Goal: Task Accomplishment & Management: Use online tool/utility

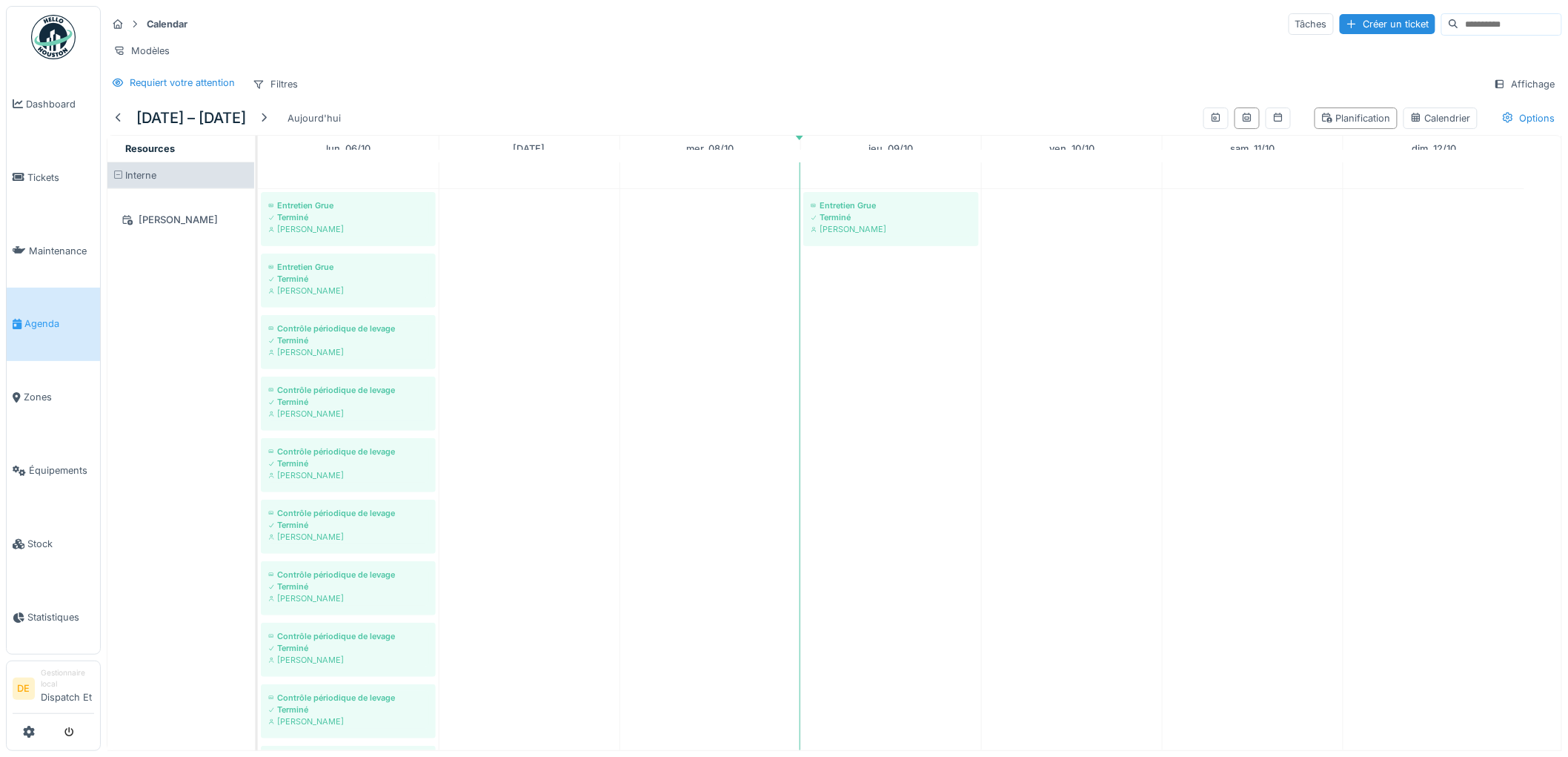
scroll to position [1647, 0]
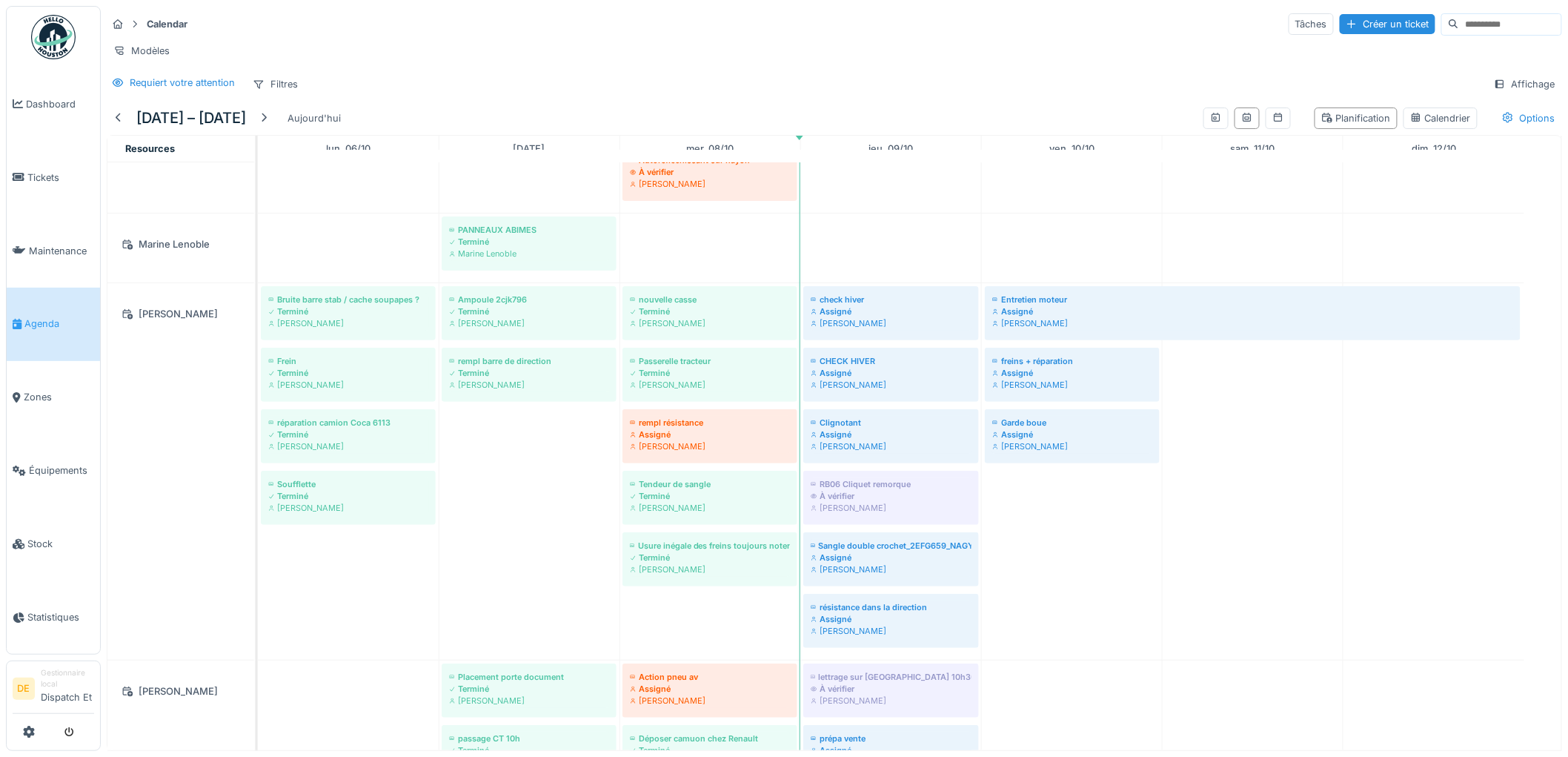
click at [984, 12] on div "Calendar Tâches Créer un ticket" at bounding box center [834, 24] width 1456 height 25
click at [1465, 27] on input at bounding box center [1510, 25] width 102 height 20
click at [57, 457] on link "Équipements" at bounding box center [54, 471] width 94 height 73
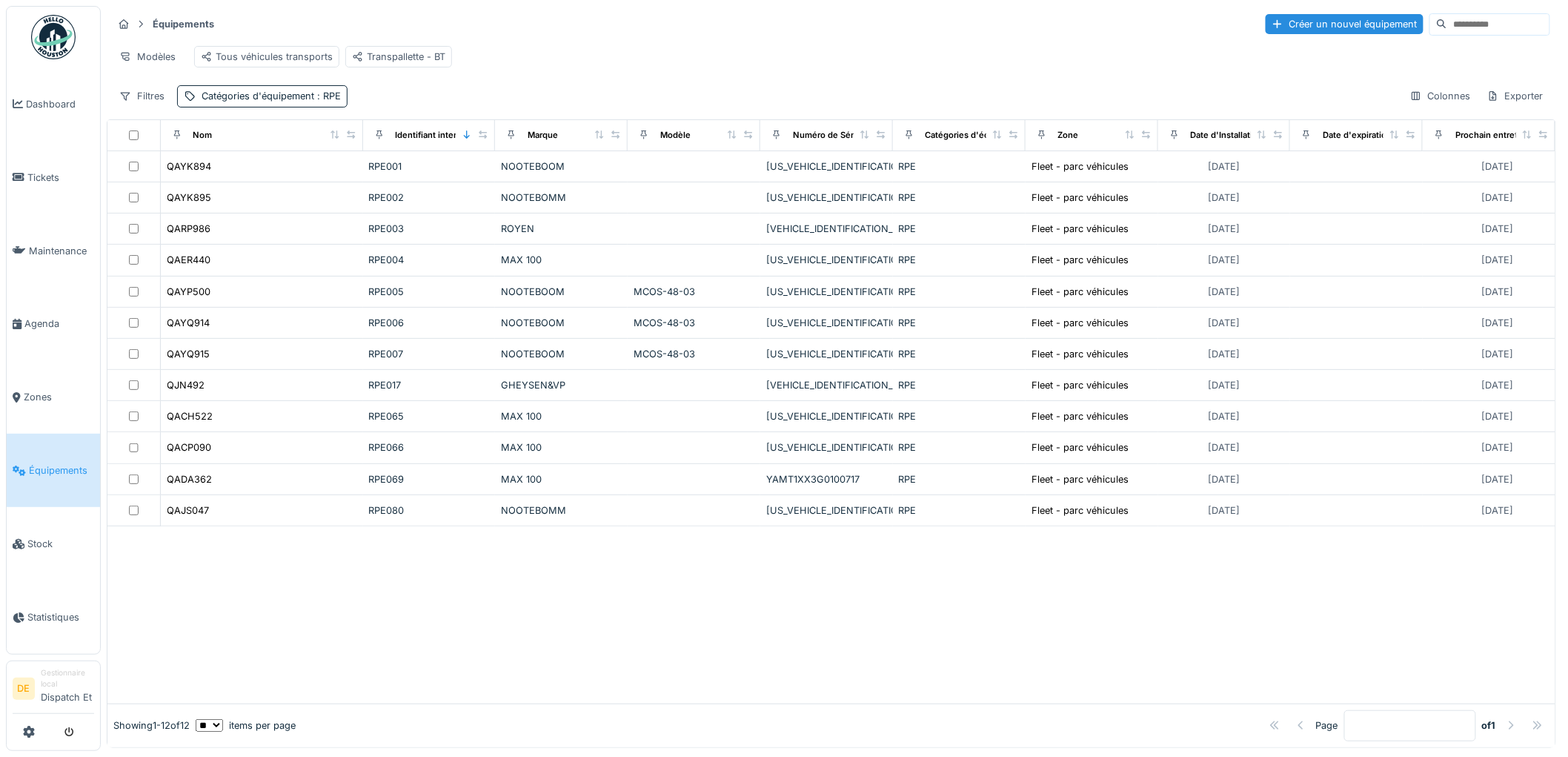
click at [1447, 27] on input at bounding box center [1498, 25] width 102 height 20
type input "*"
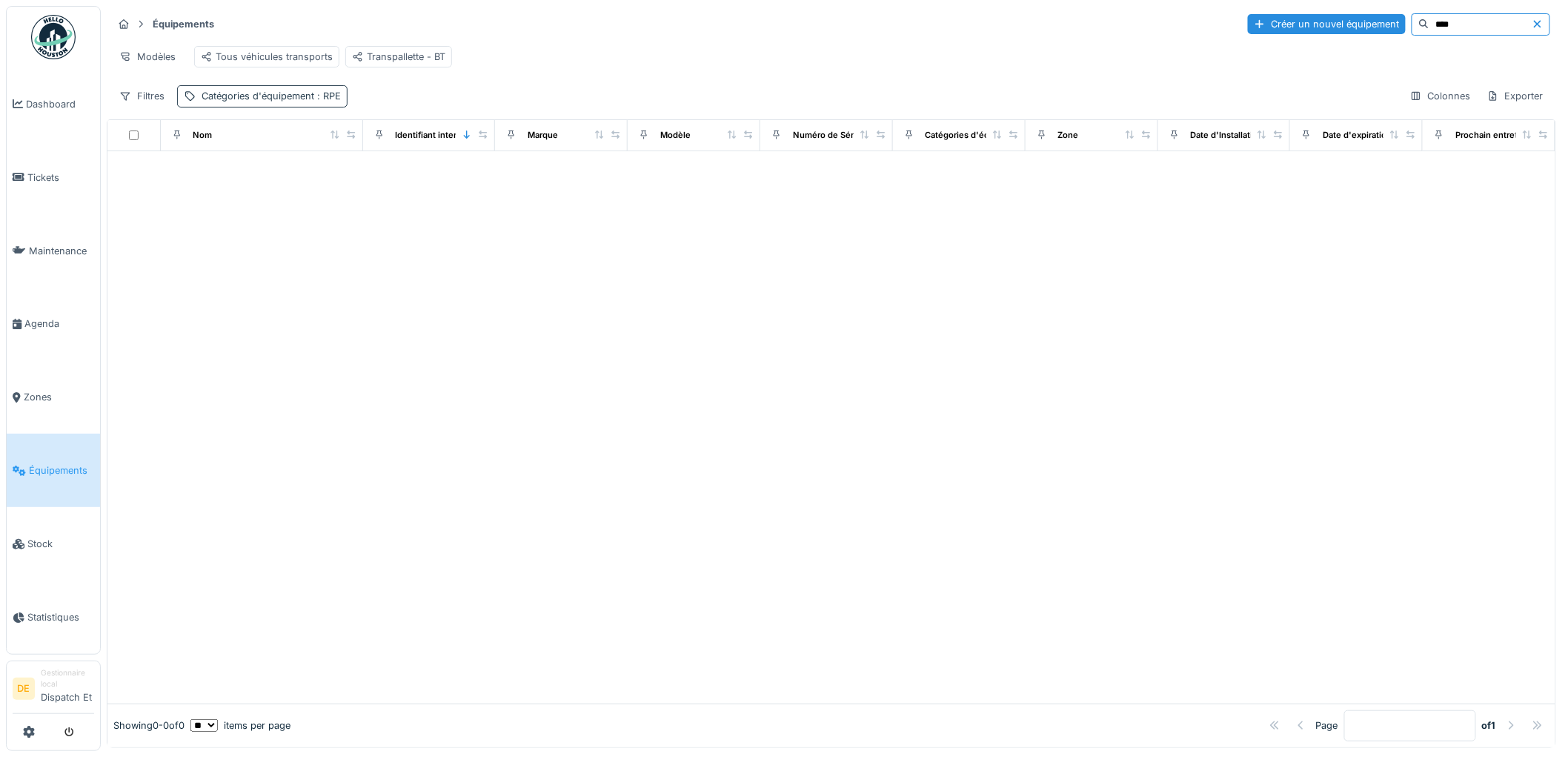
click at [320, 101] on span ": RPE" at bounding box center [327, 95] width 26 height 11
click at [382, 149] on div "Supprimer" at bounding box center [389, 147] width 77 height 20
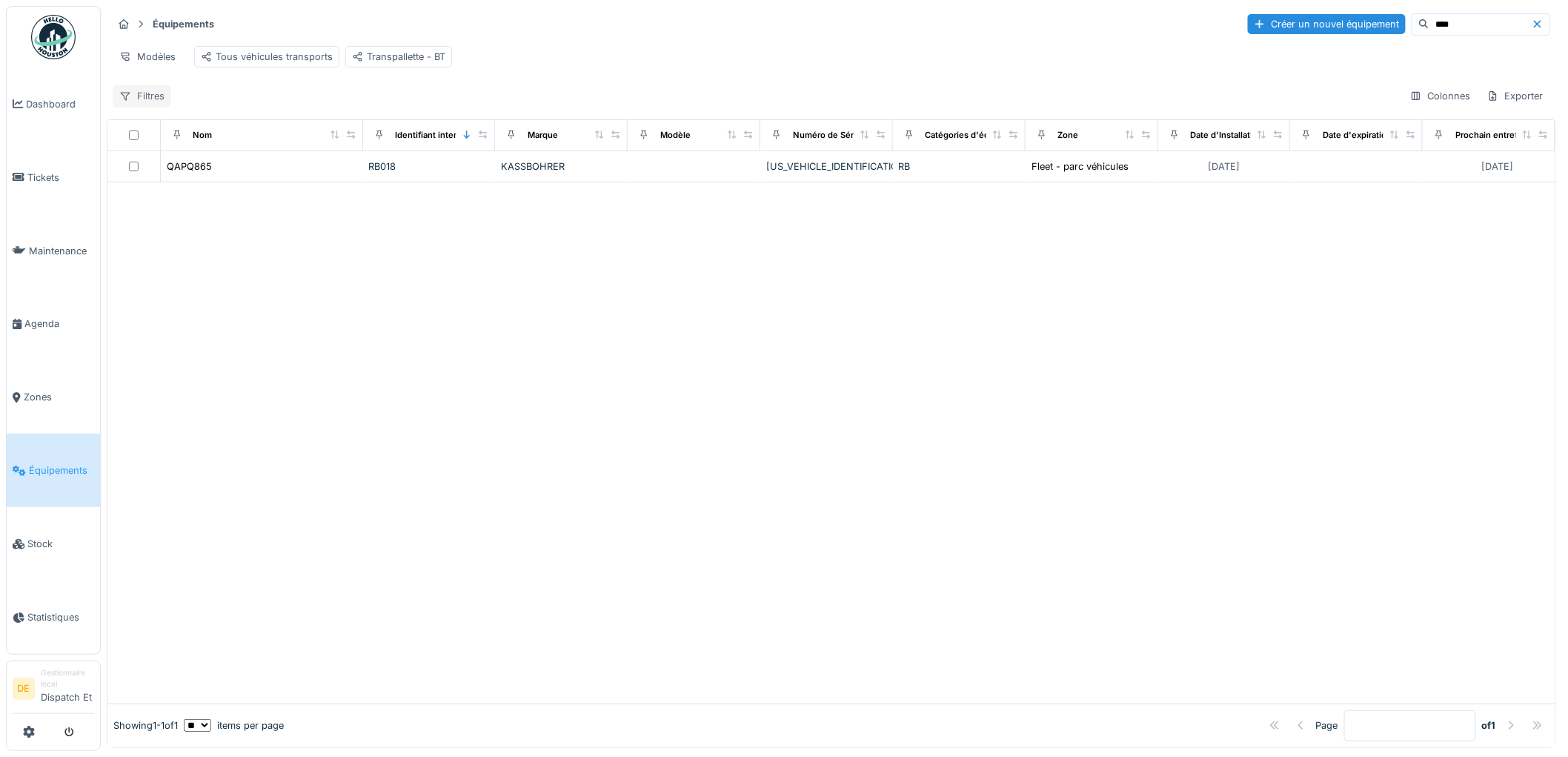
click at [124, 101] on icon at bounding box center [125, 97] width 9 height 9
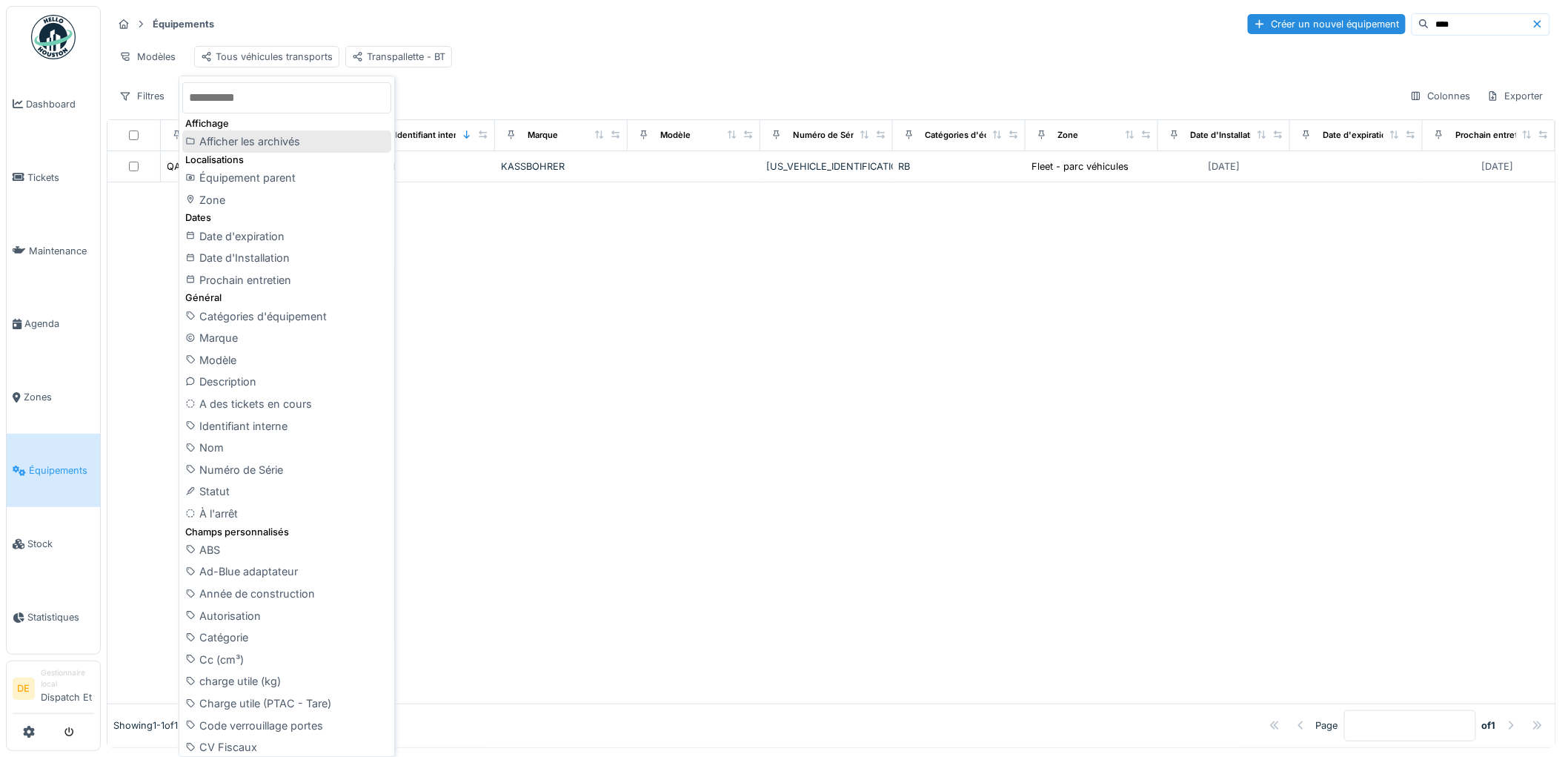
click at [233, 139] on div "Afficher les archivés" at bounding box center [286, 142] width 209 height 22
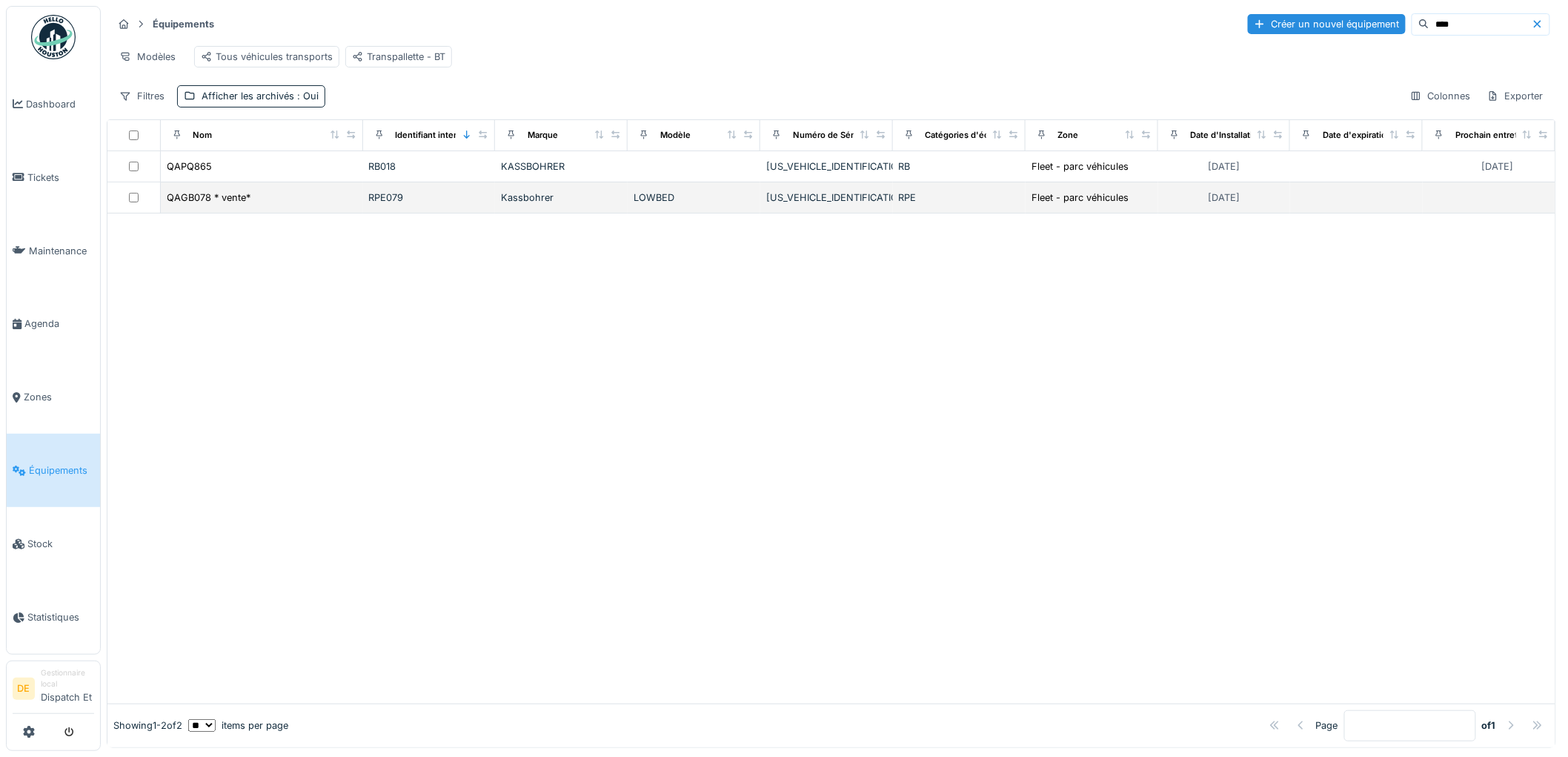
click at [421, 205] on div "RPE079" at bounding box center [429, 197] width 121 height 14
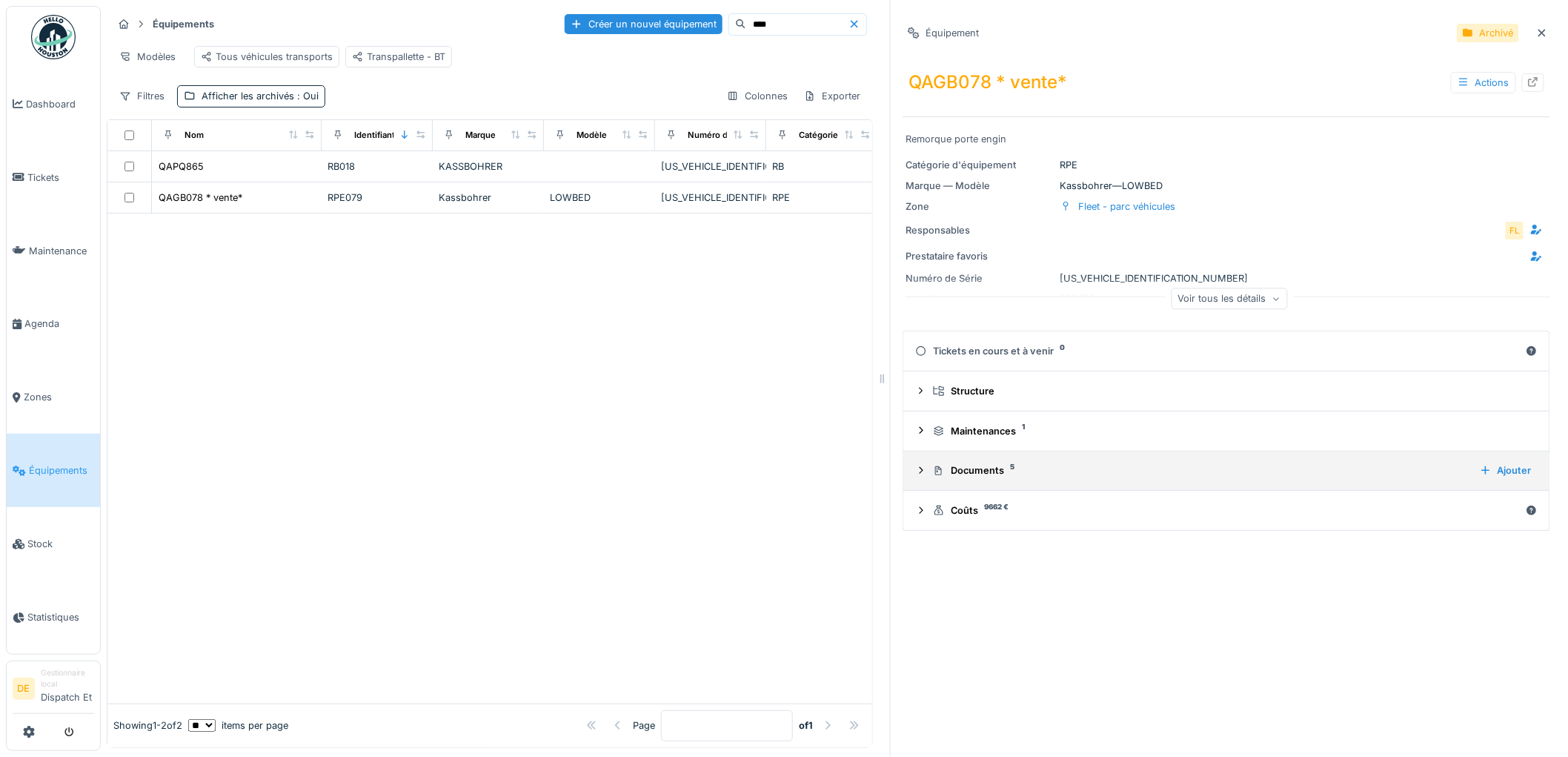
click at [915, 470] on icon at bounding box center [921, 470] width 12 height 9
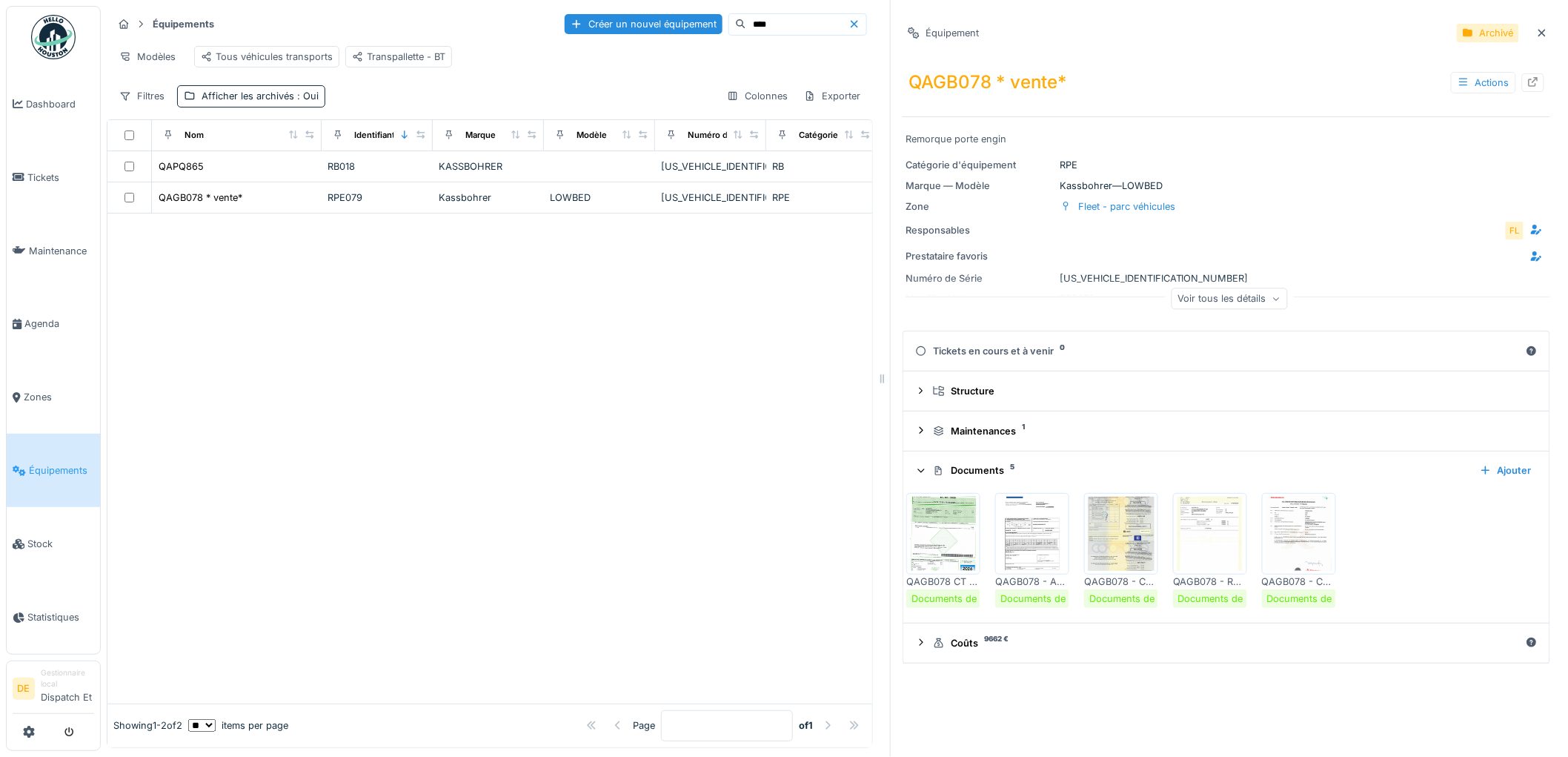
click at [943, 534] on img at bounding box center [943, 534] width 66 height 74
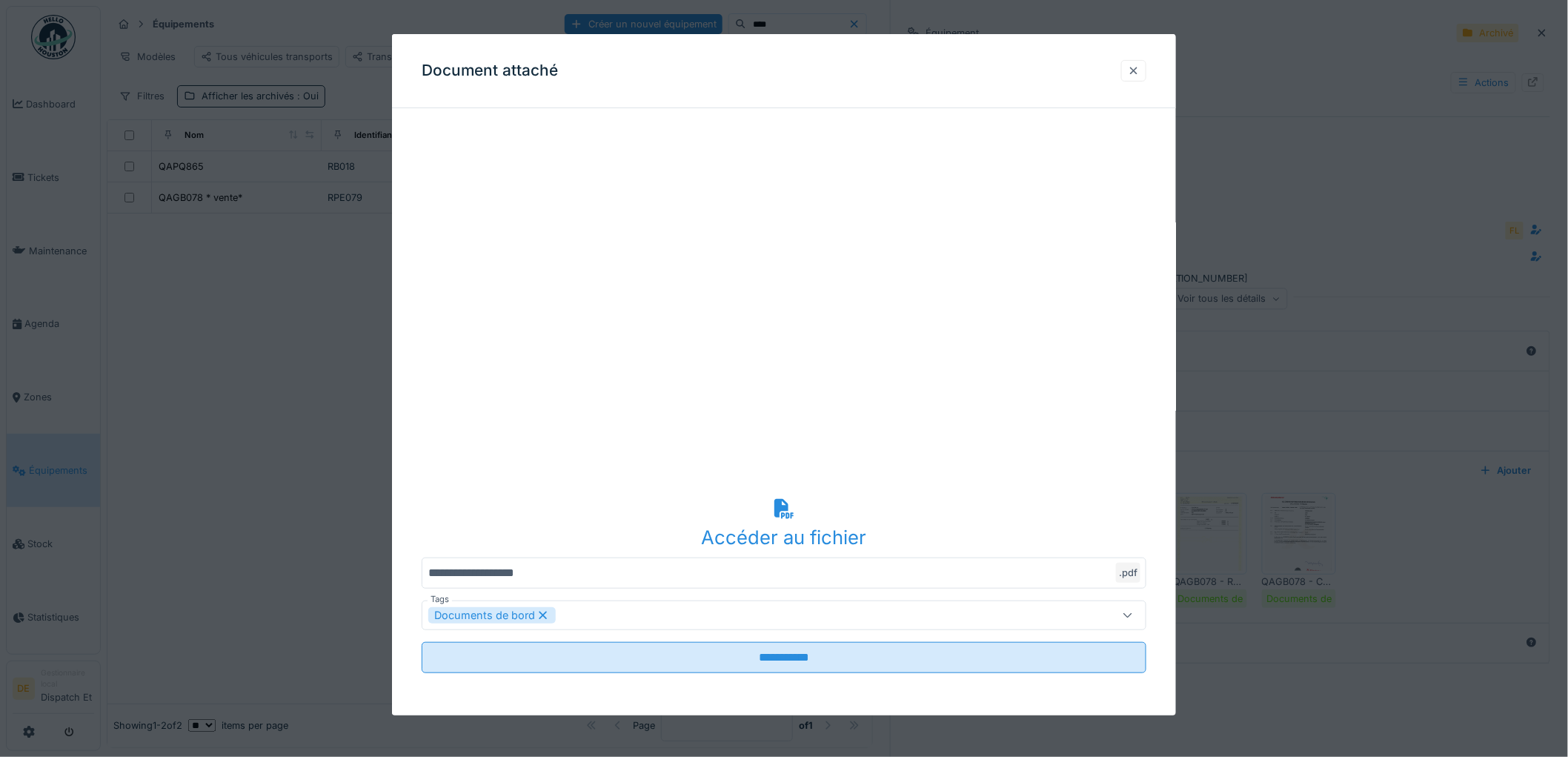
click at [1139, 72] on div at bounding box center [1133, 71] width 12 height 14
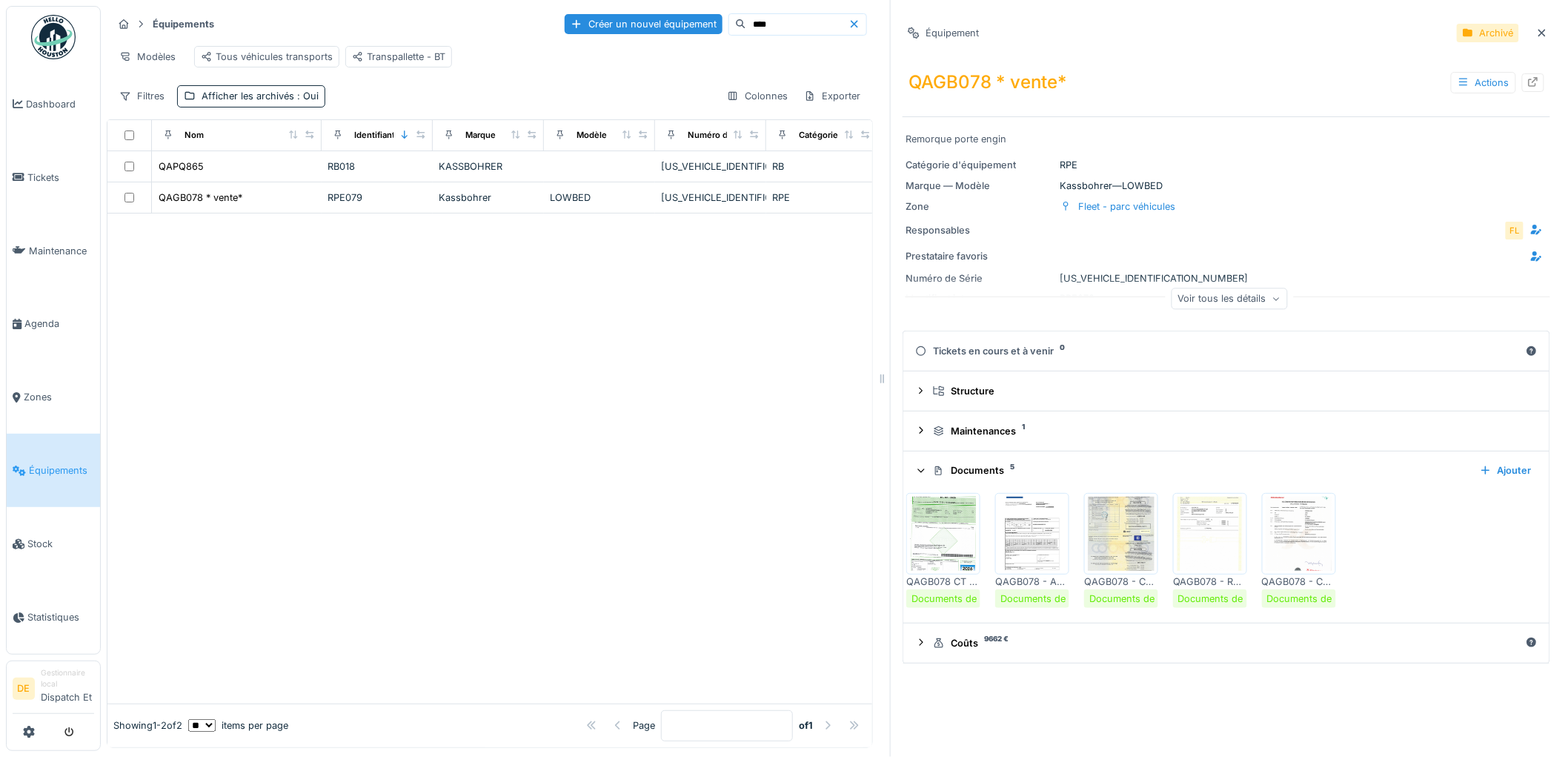
click at [747, 26] on input "****" at bounding box center [798, 25] width 102 height 20
drag, startPoint x: 735, startPoint y: 26, endPoint x: 672, endPoint y: 26, distance: 63.0
click at [672, 26] on div "Créer un nouvel équipement ****" at bounding box center [716, 25] width 303 height 22
type input "****"
